Goal: Find specific page/section: Find specific page/section

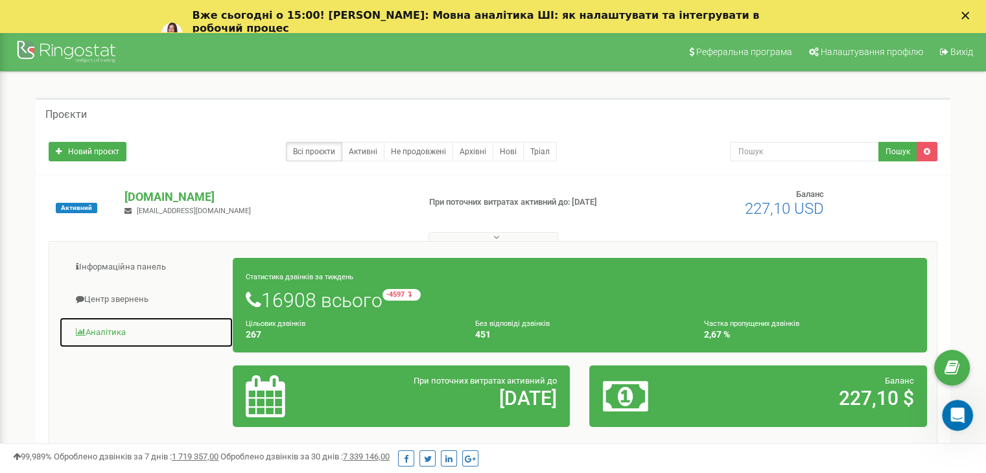
click at [108, 328] on link "Аналiтика" at bounding box center [146, 333] width 174 height 32
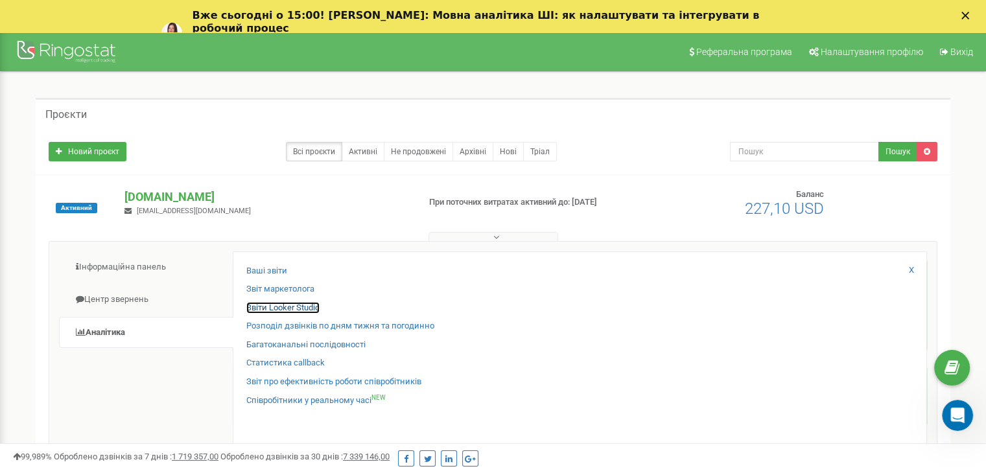
click at [266, 307] on link "Звіти Looker Studio" at bounding box center [282, 308] width 73 height 12
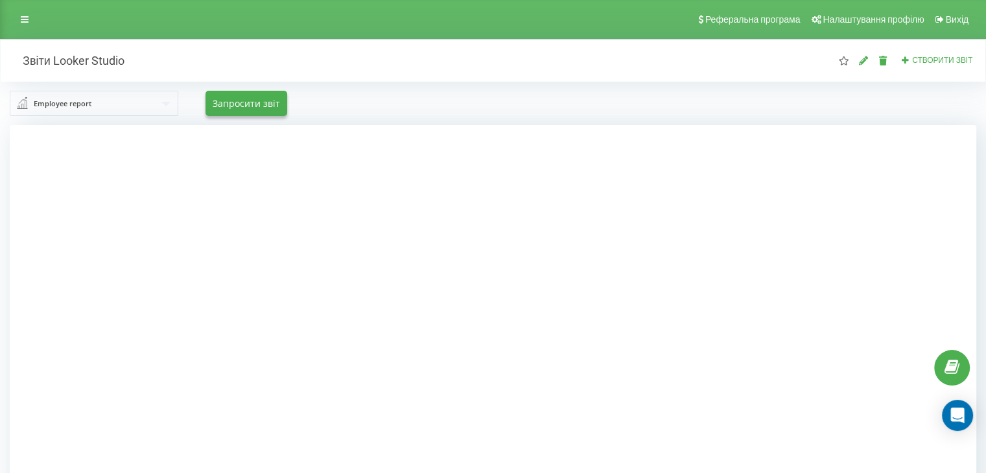
click at [100, 109] on input "text" at bounding box center [94, 102] width 167 height 23
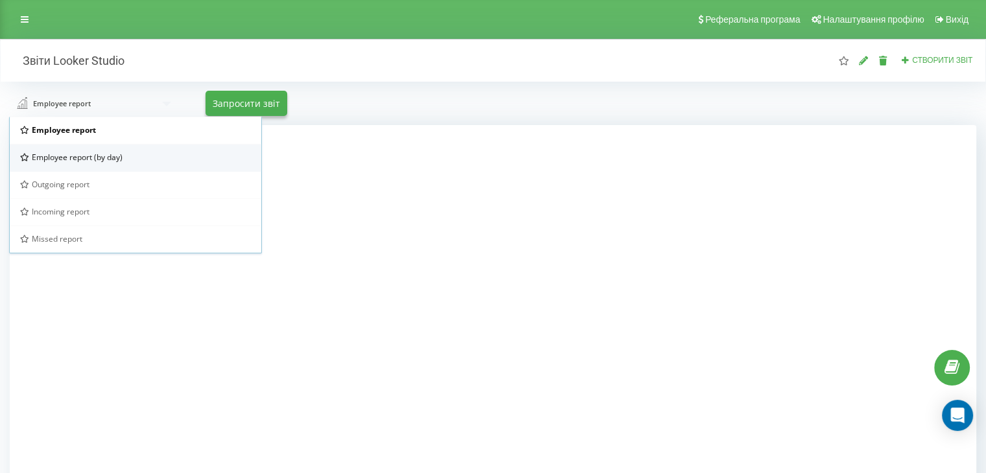
click at [115, 159] on span "Employee report (by day)" at bounding box center [77, 157] width 91 height 11
